Goal: Find specific page/section: Find specific page/section

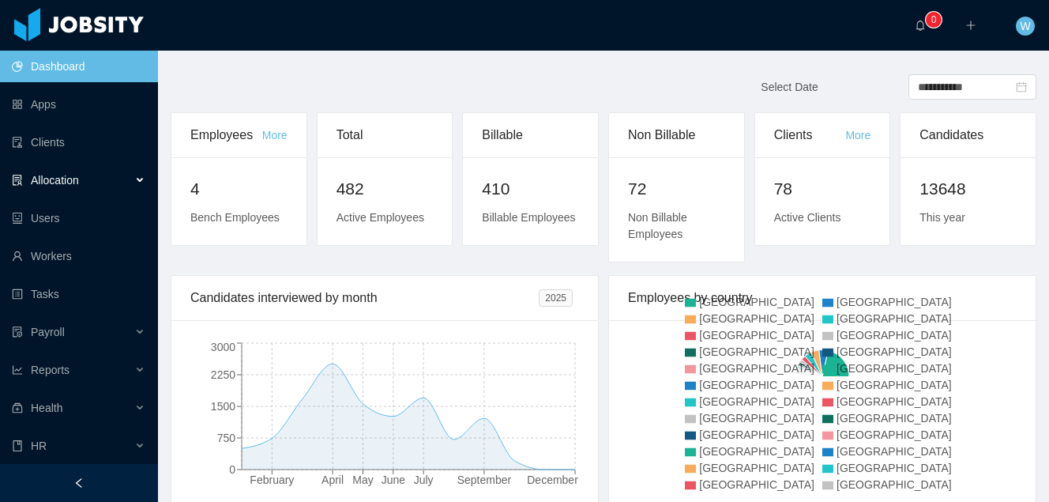
click at [134, 181] on div "Allocation" at bounding box center [79, 180] width 158 height 32
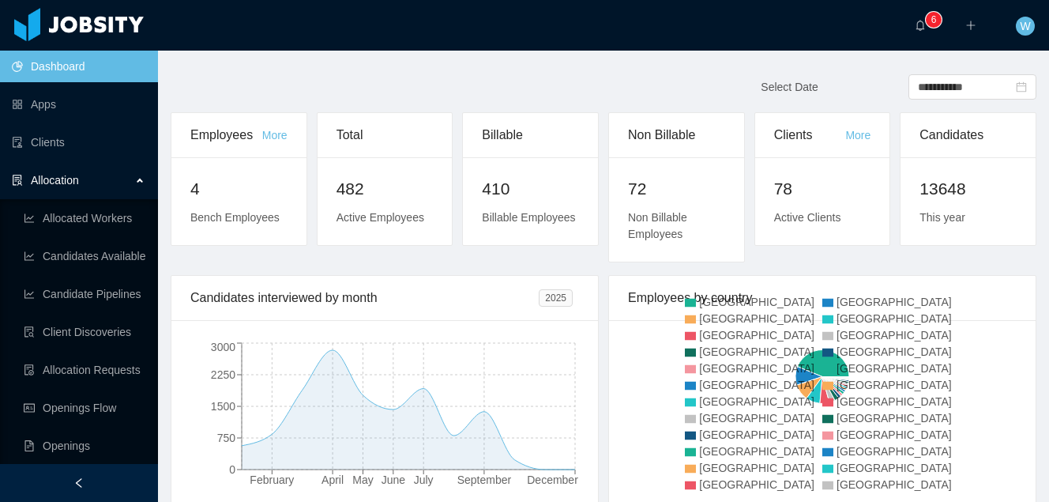
click at [89, 175] on div "Allocation" at bounding box center [79, 180] width 158 height 32
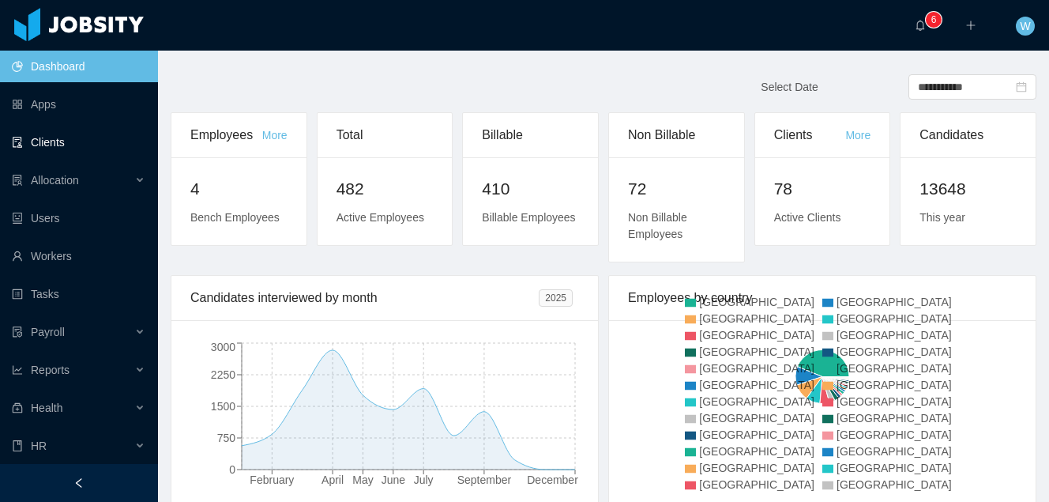
click at [97, 153] on link "Clients" at bounding box center [79, 142] width 134 height 32
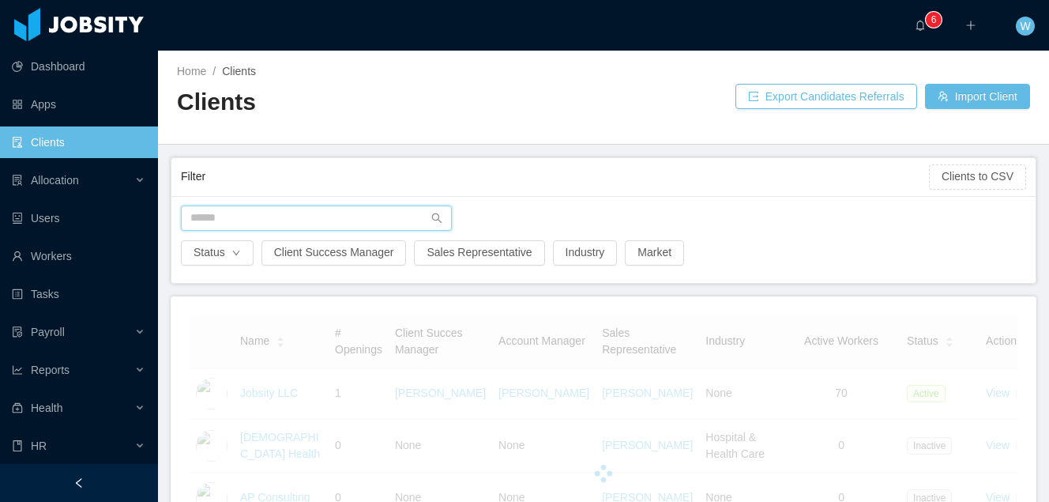
click at [344, 228] on input "text" at bounding box center [316, 217] width 271 height 25
type input "******"
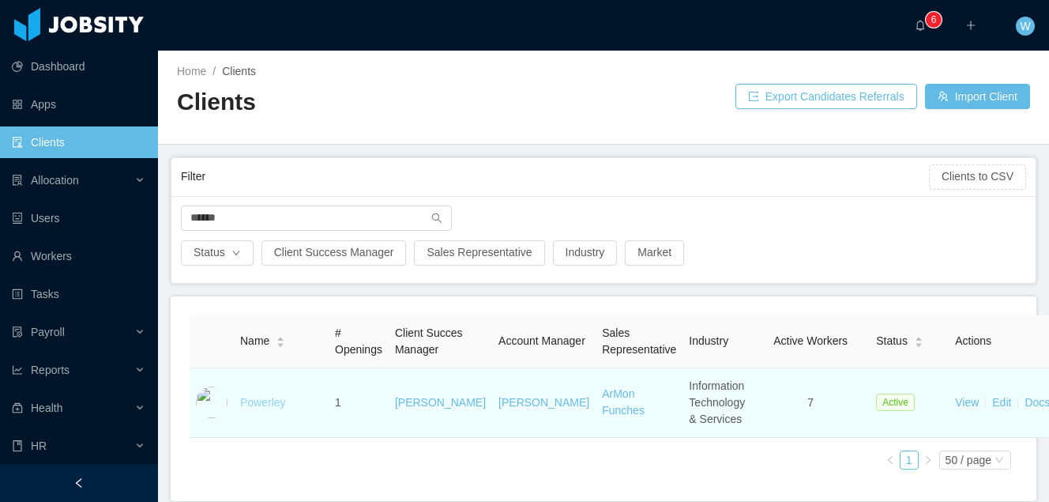
click at [276, 408] on link "Powerley" at bounding box center [263, 402] width 46 height 13
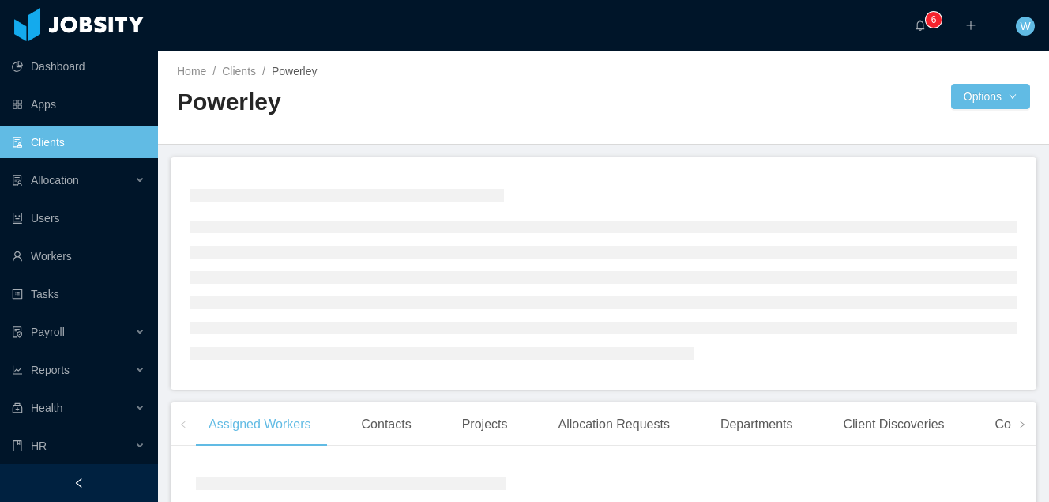
scroll to position [42, 0]
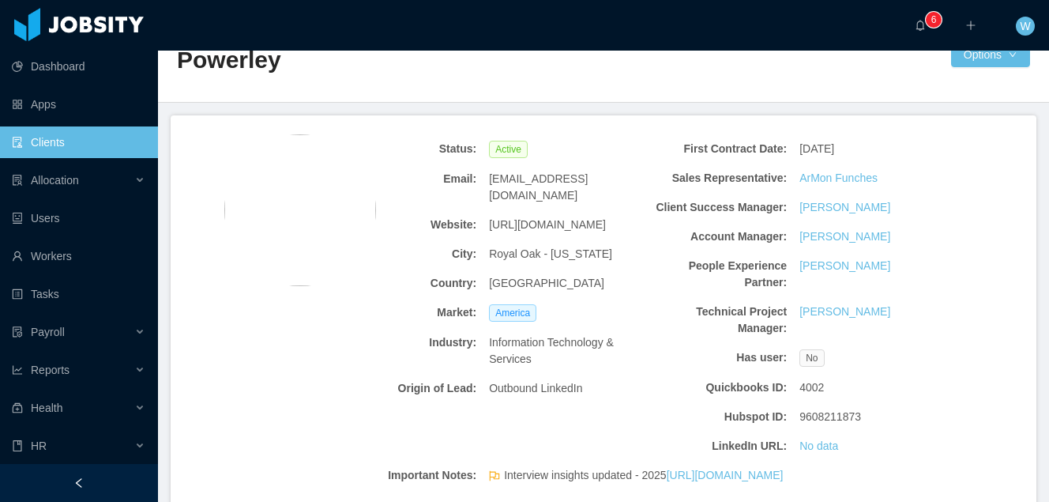
click at [564, 307] on div "America" at bounding box center [561, 313] width 156 height 30
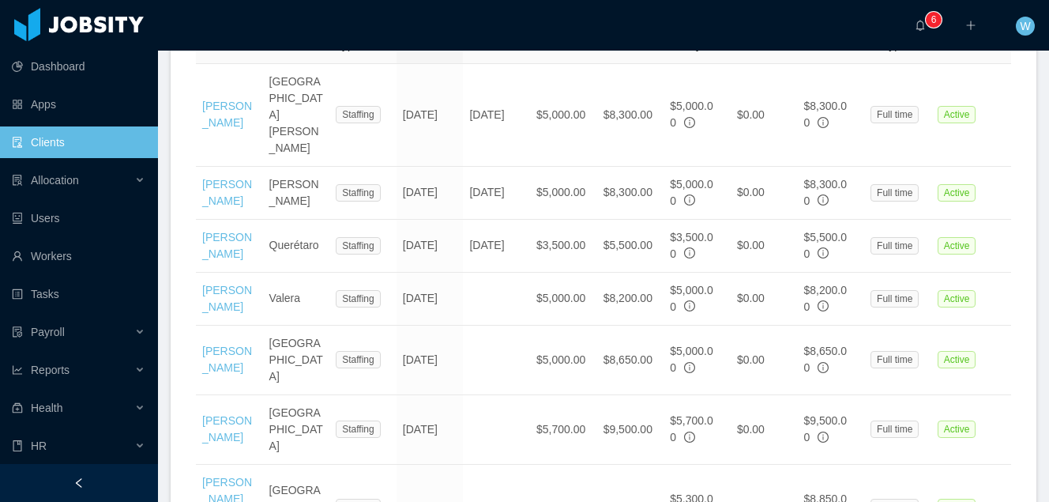
scroll to position [688, 0]
